Goal: Use online tool/utility

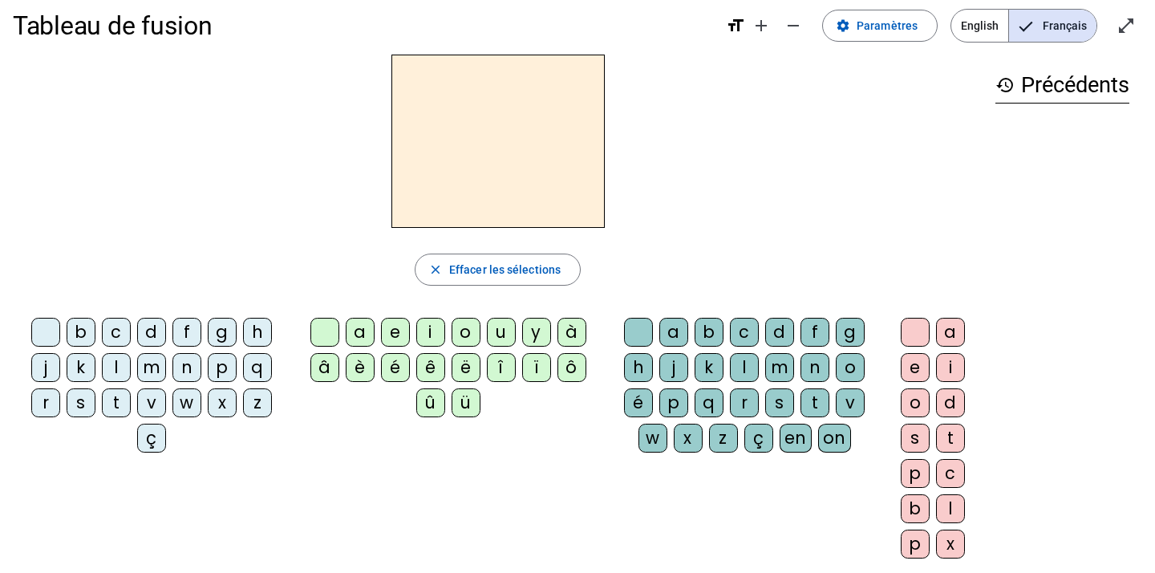
scroll to position [17, 0]
click at [953, 466] on div "history Précédents" at bounding box center [1063, 299] width 160 height 491
click at [771, 365] on div "m" at bounding box center [779, 366] width 29 height 29
click at [673, 335] on div "a" at bounding box center [673, 331] width 29 height 29
click at [695, 284] on div "close Effacer les sélections" at bounding box center [498, 269] width 970 height 32
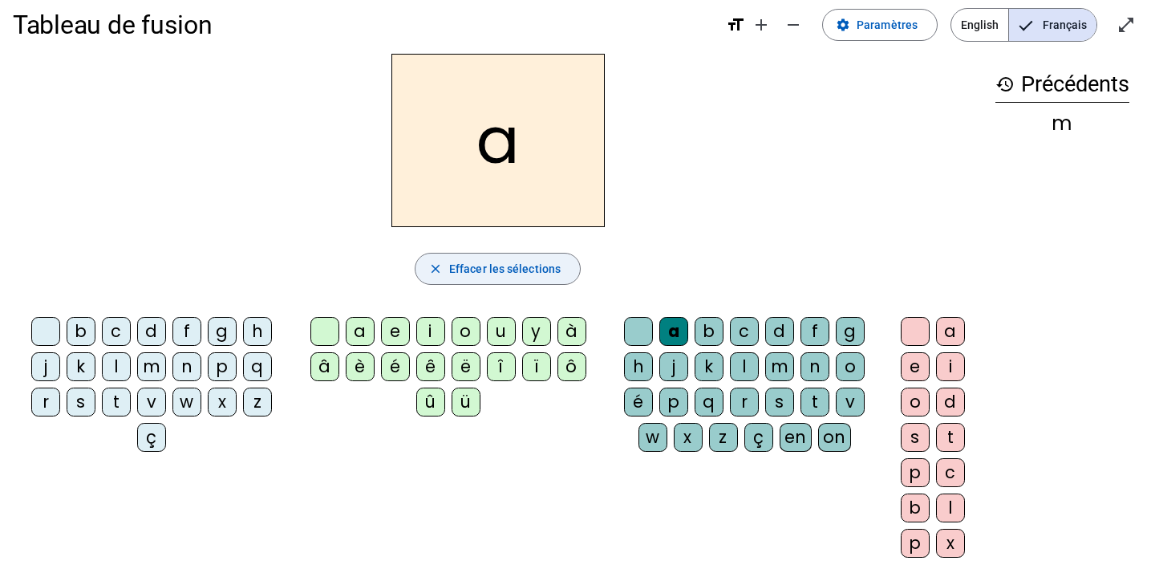
click at [516, 270] on span "Effacer les sélections" at bounding box center [505, 268] width 112 height 19
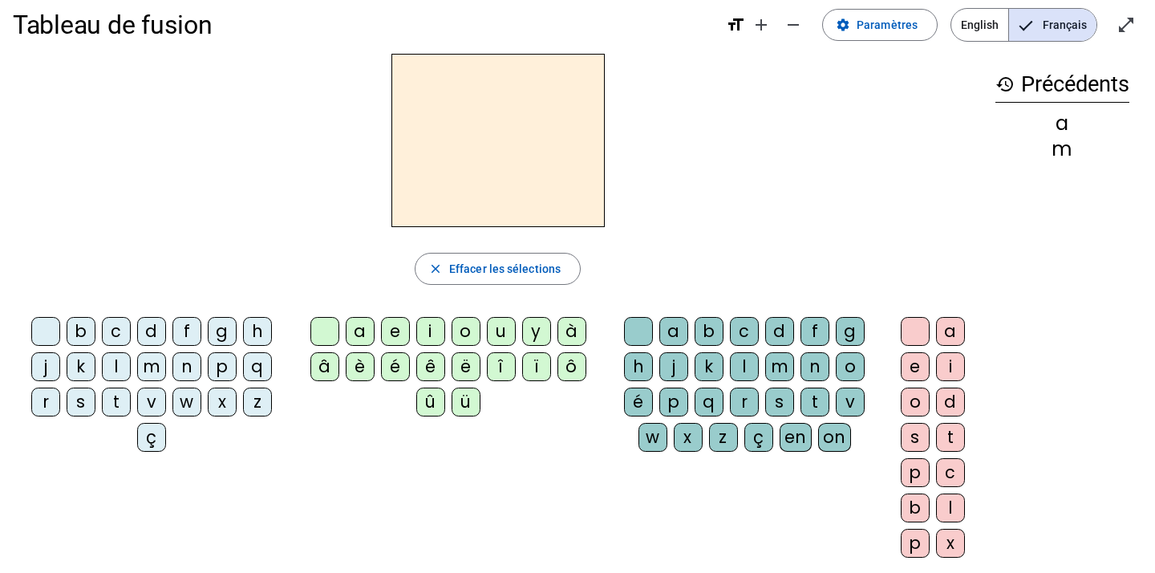
click at [154, 361] on div "m" at bounding box center [151, 366] width 29 height 29
click at [352, 327] on div "a" at bounding box center [360, 331] width 29 height 29
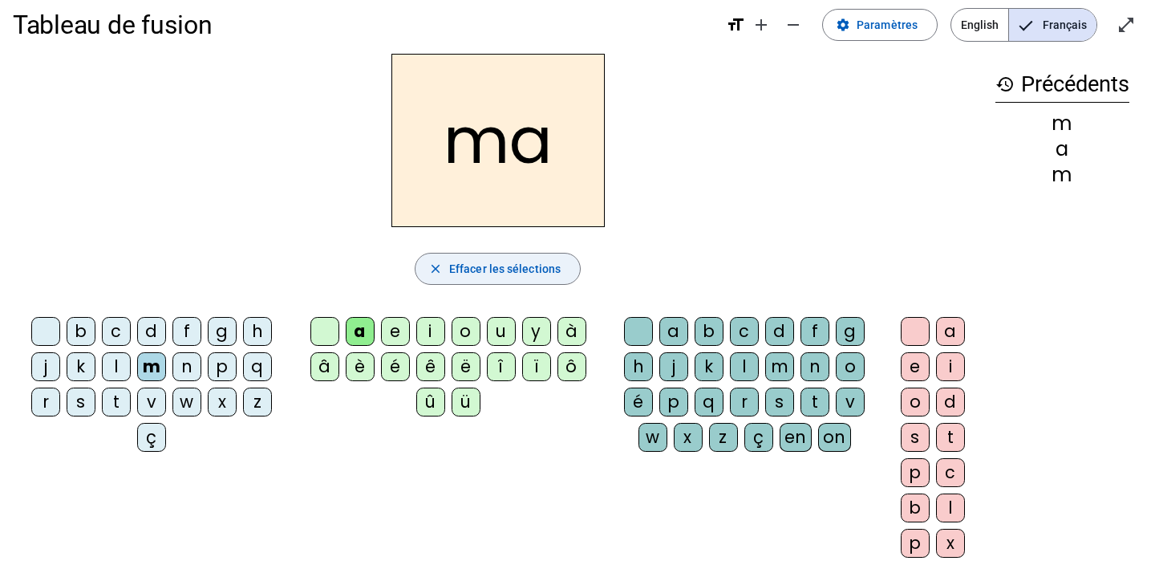
click at [451, 277] on span "Effacer les sélections" at bounding box center [505, 268] width 112 height 19
